Goal: Find specific page/section: Find specific page/section

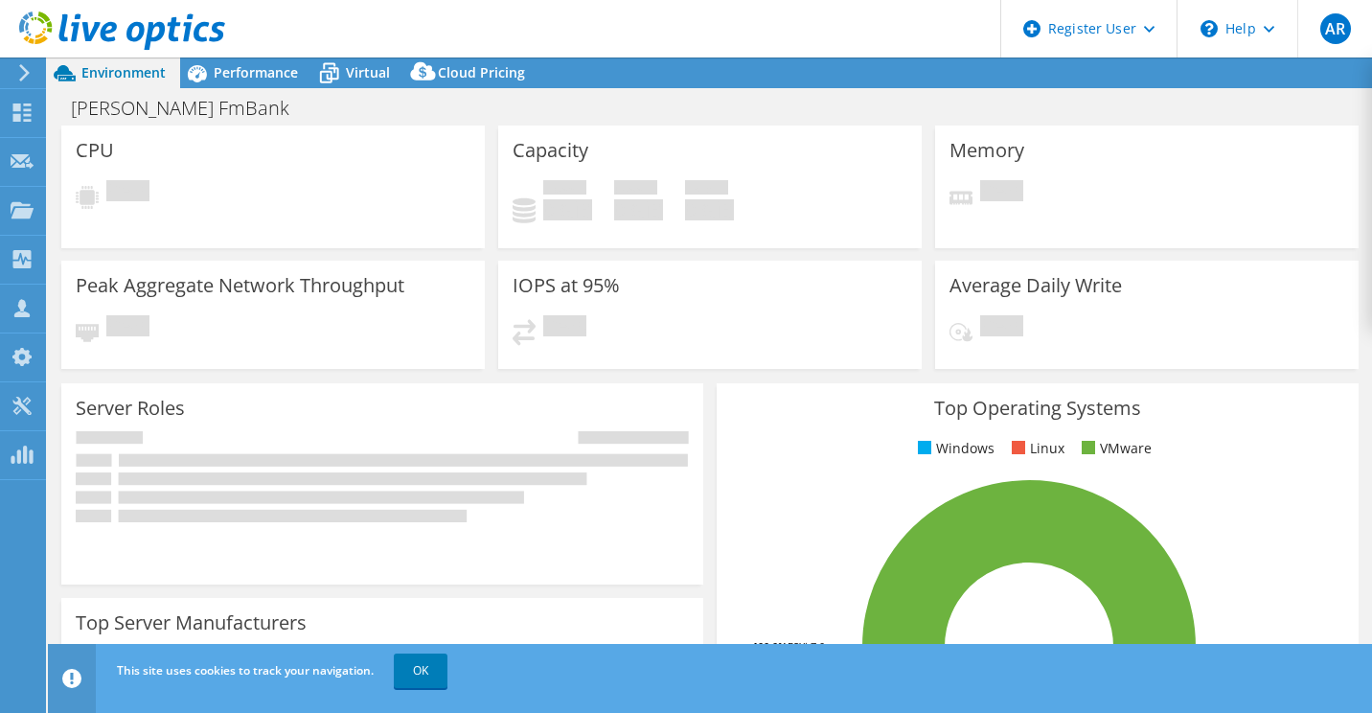
select select "USD"
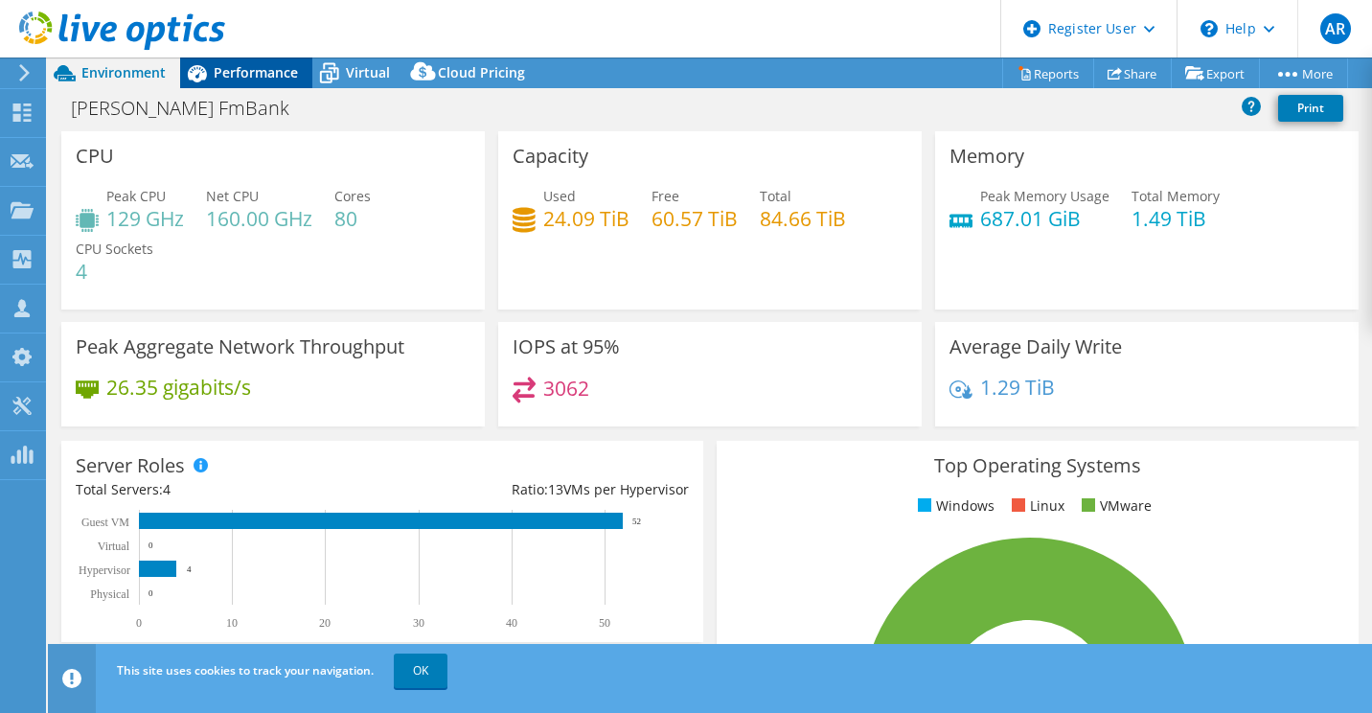
click at [272, 69] on span "Performance" at bounding box center [256, 72] width 84 height 18
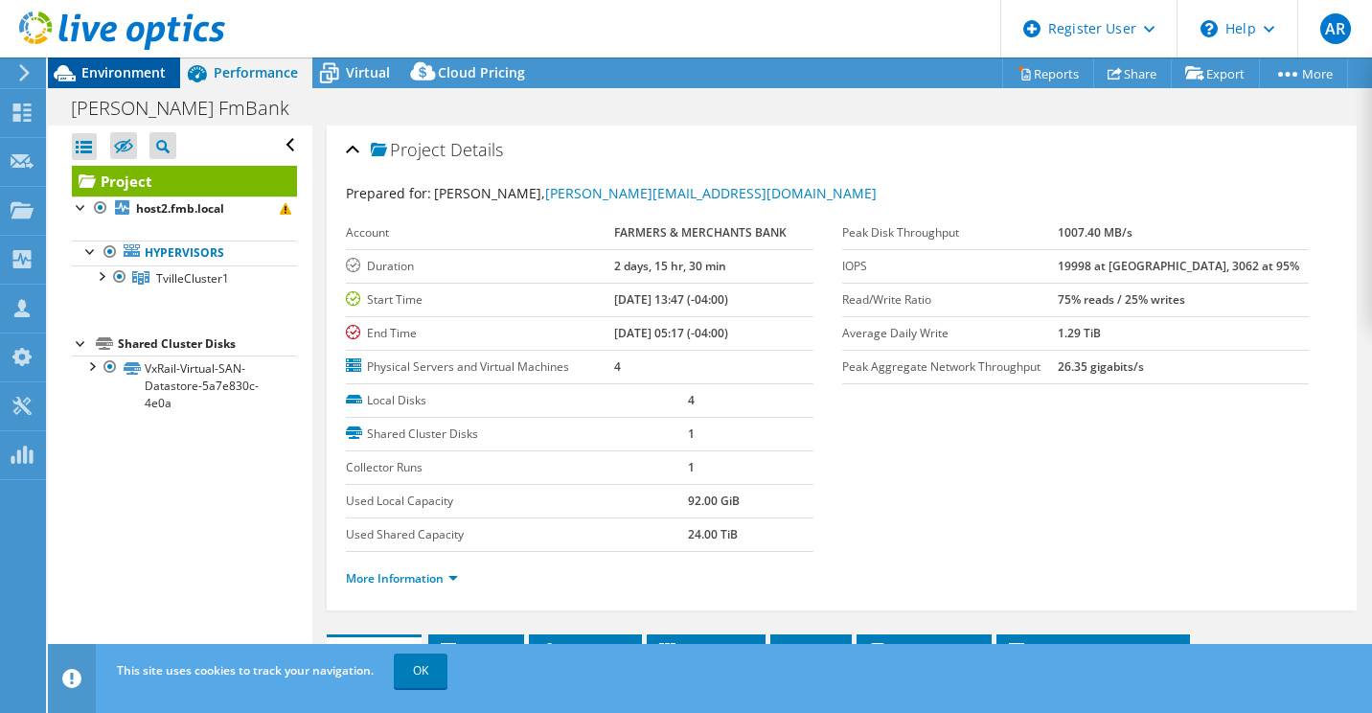
click at [148, 82] on div "Environment" at bounding box center [114, 72] width 132 height 31
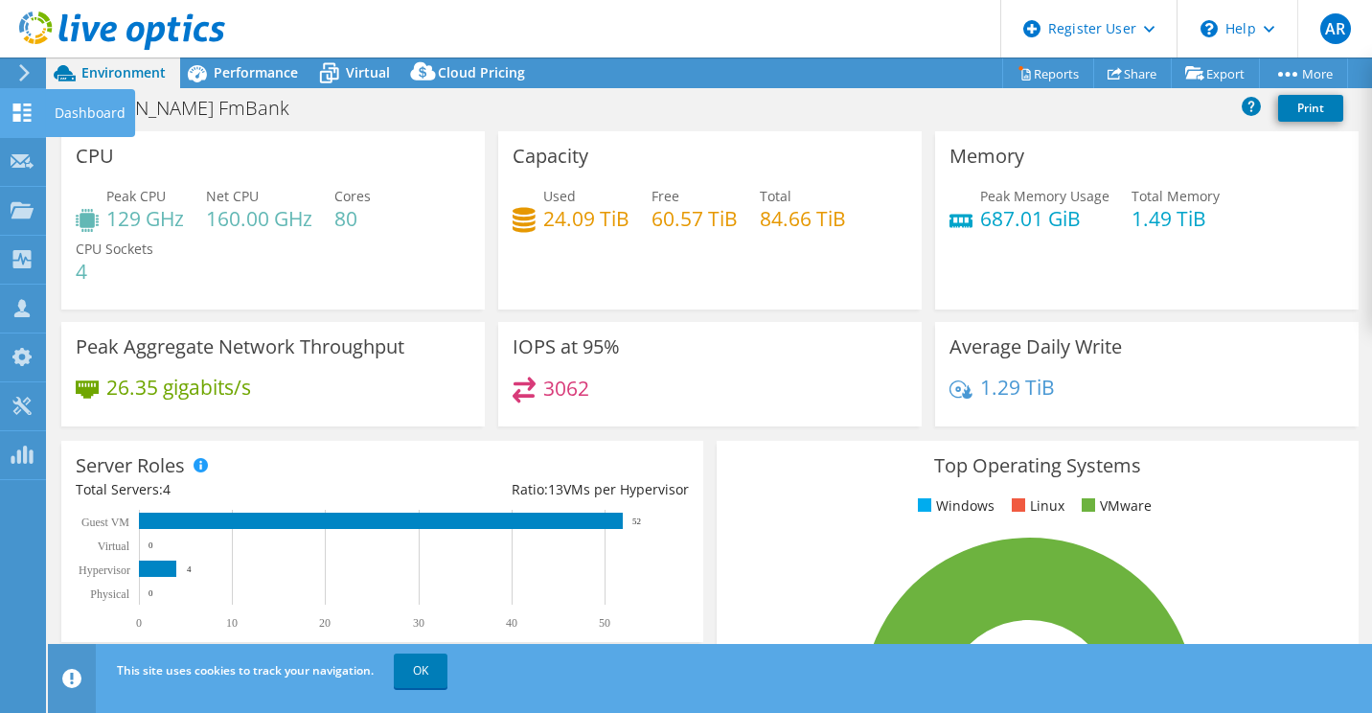
click at [29, 103] on use at bounding box center [22, 112] width 18 height 18
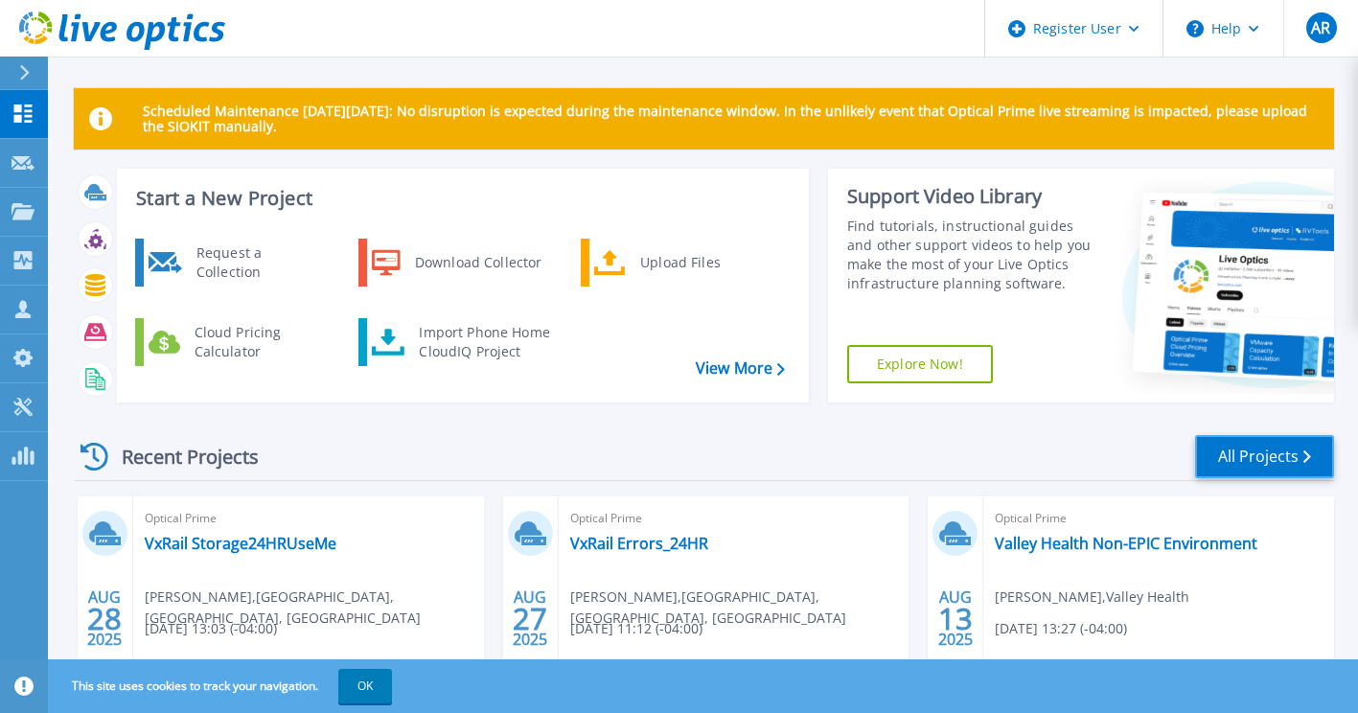
click at [1200, 464] on link "All Projects" at bounding box center [1264, 456] width 139 height 43
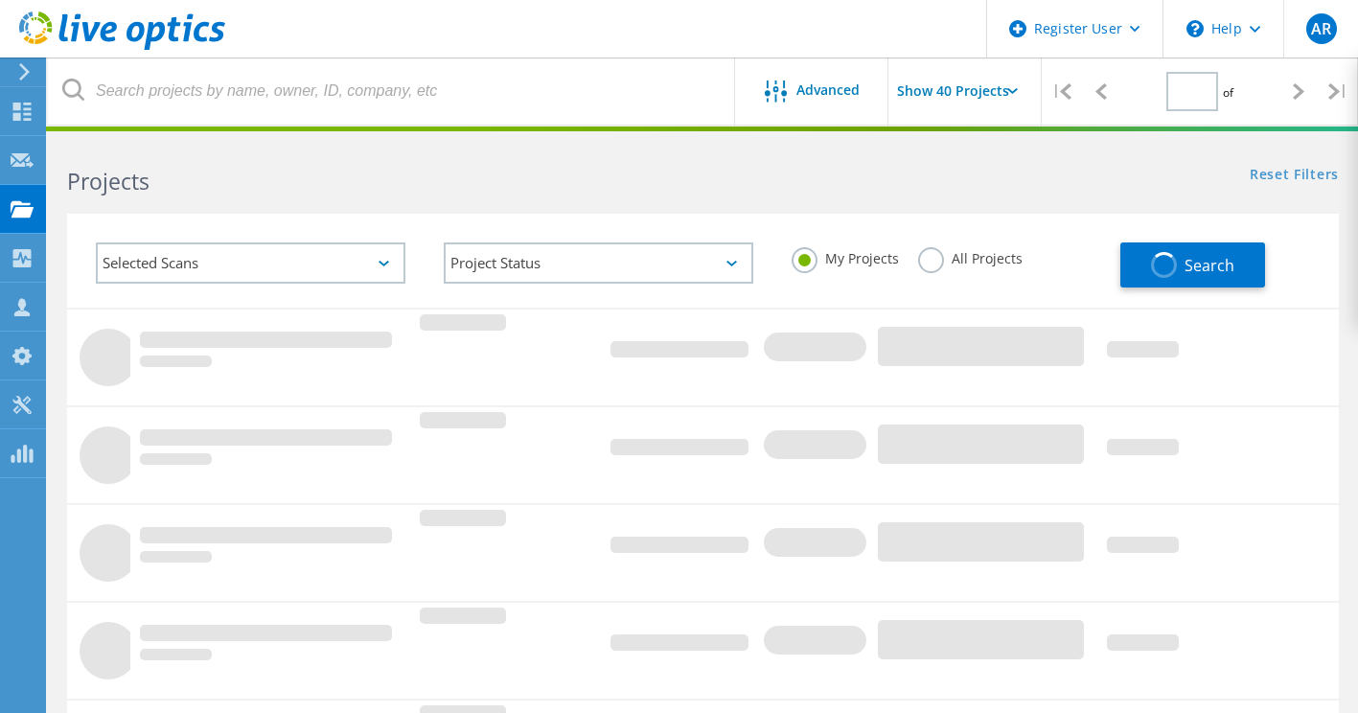
type input "1"
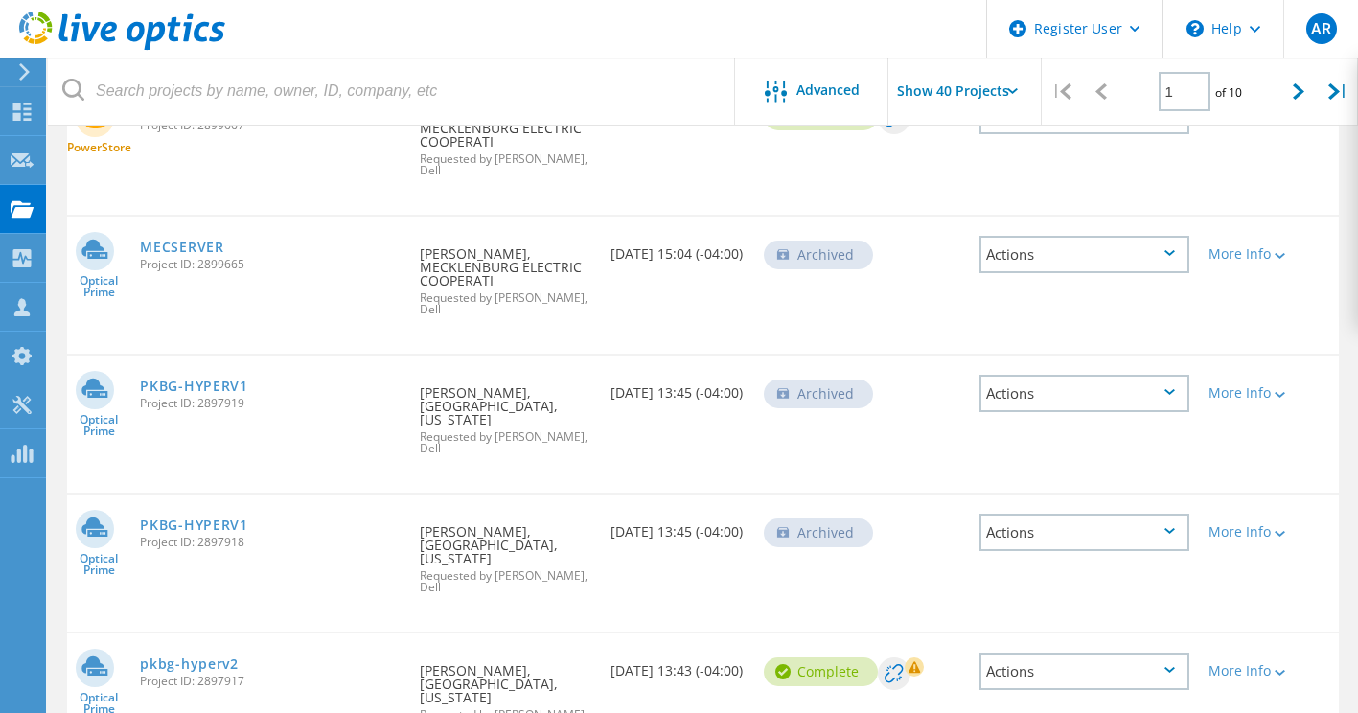
scroll to position [958, 0]
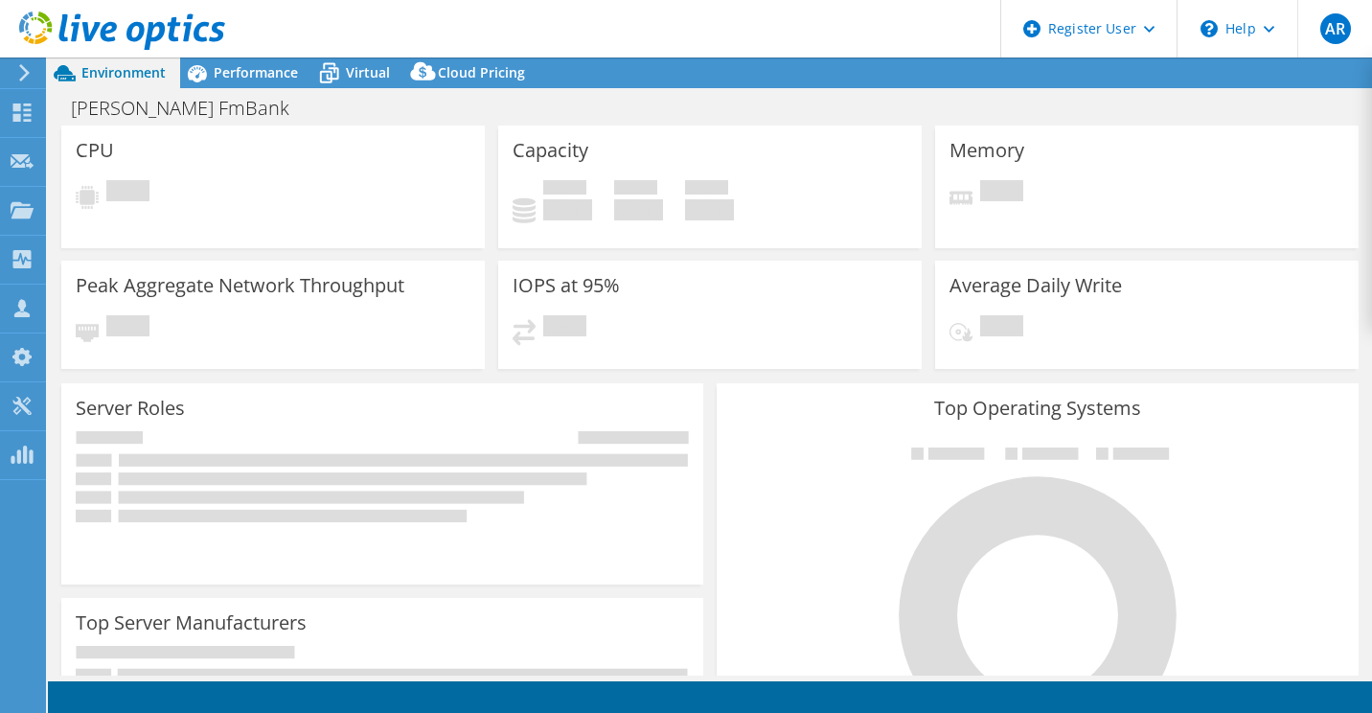
select select "USD"
